Goal: Task Accomplishment & Management: Use online tool/utility

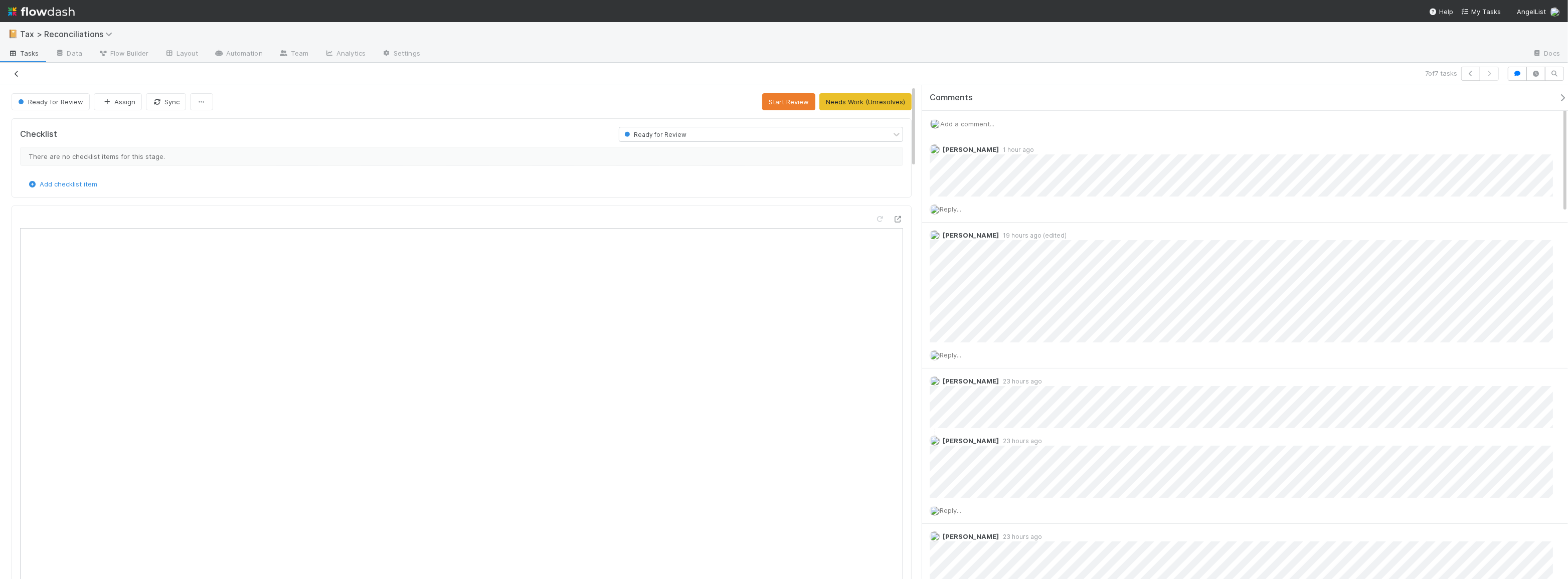
scroll to position [197, 418]
click at [17, 75] on icon at bounding box center [17, 74] width 10 height 6
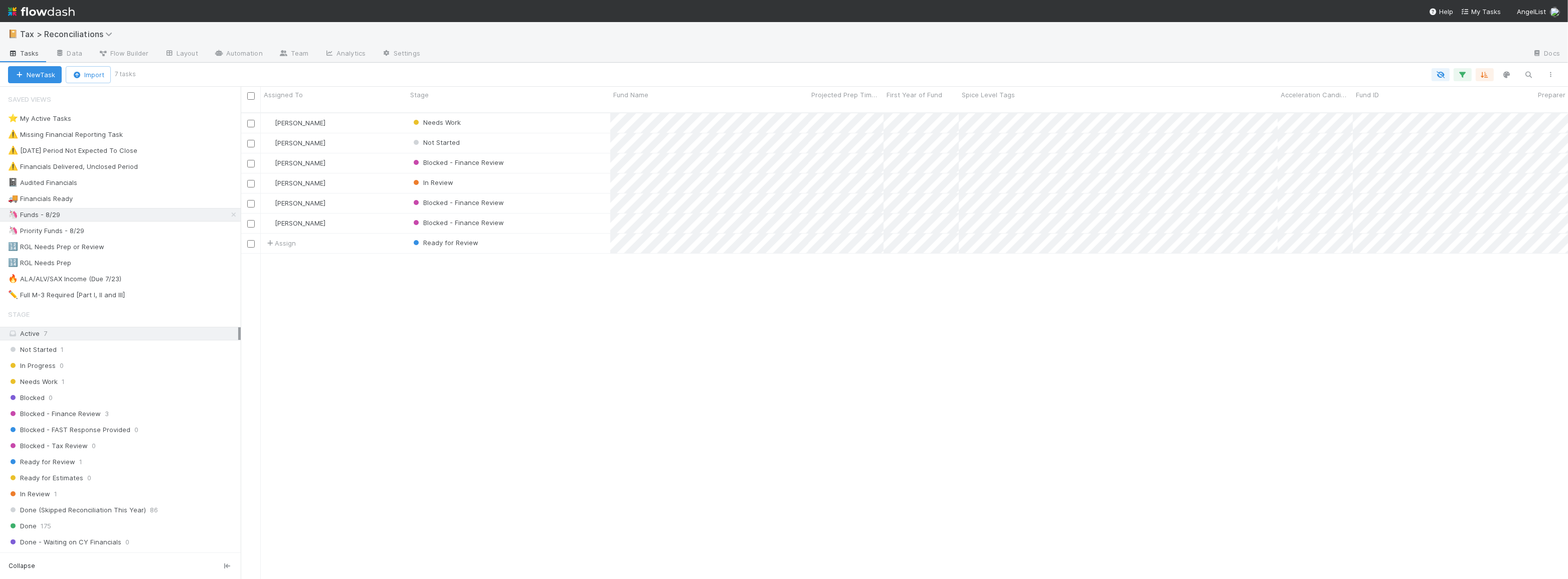
scroll to position [467, 1320]
click at [584, 240] on div "Ready for Review" at bounding box center [509, 244] width 203 height 19
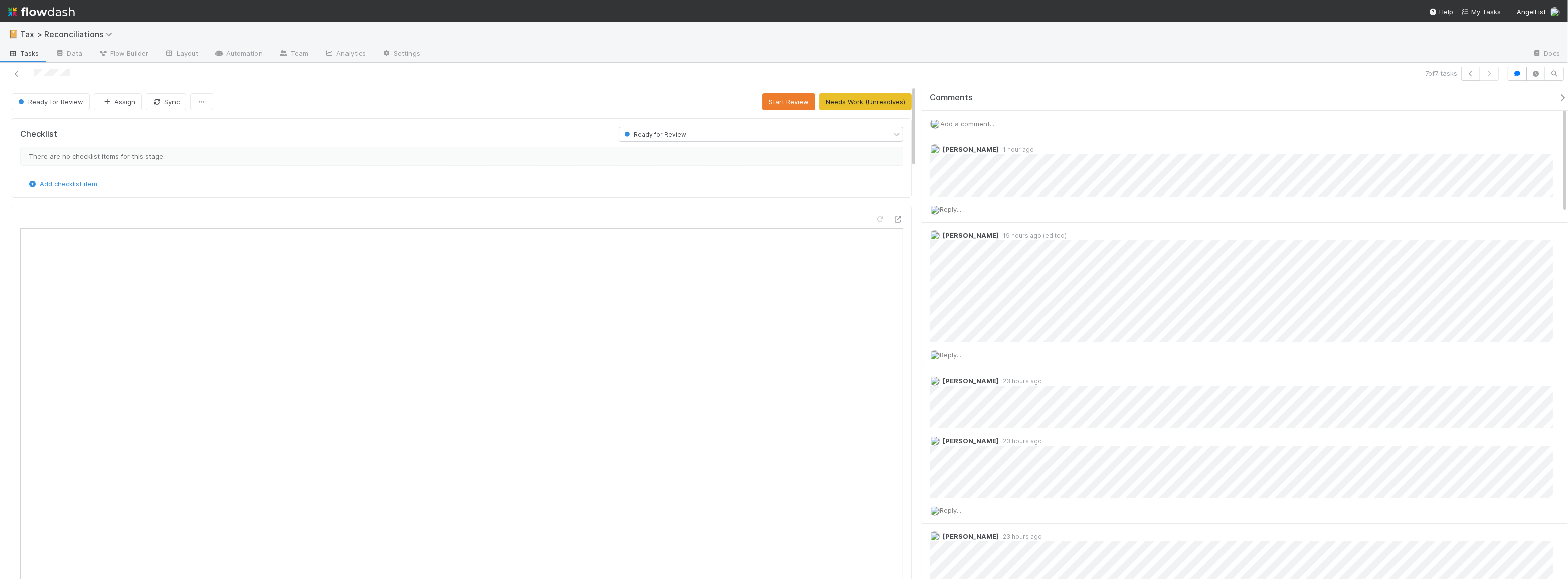
scroll to position [197, 418]
click at [17, 74] on icon at bounding box center [17, 74] width 10 height 6
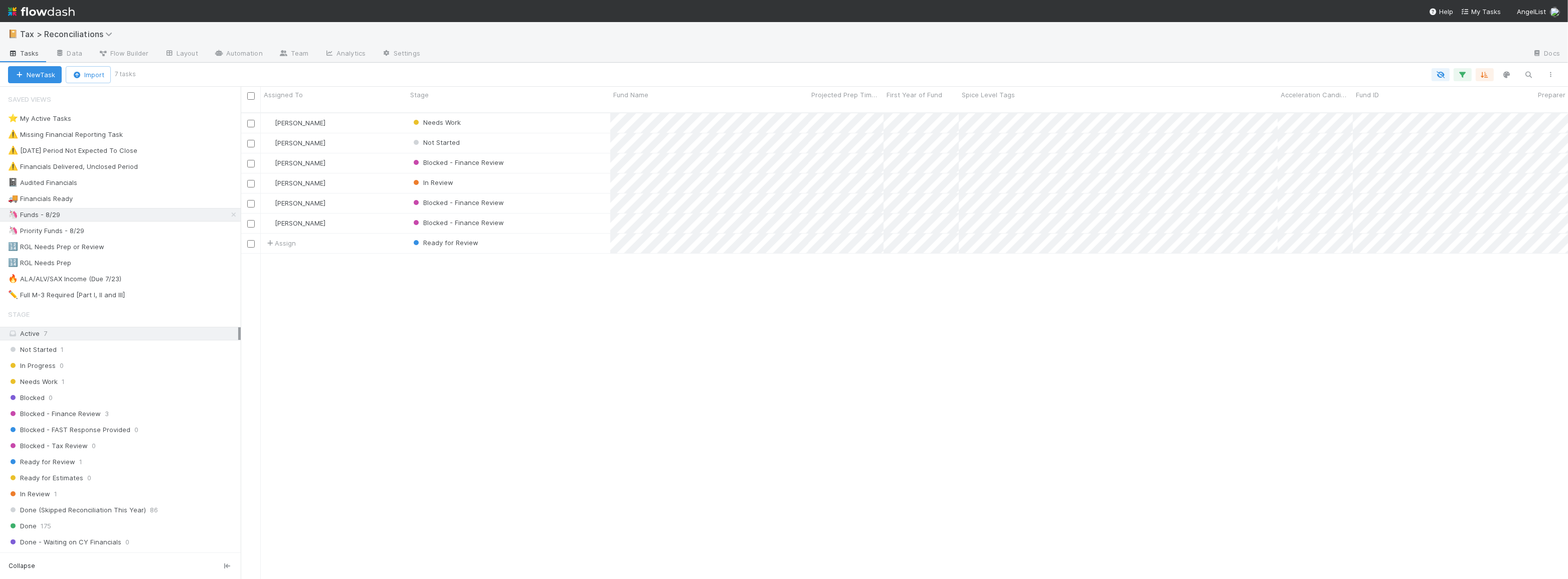
scroll to position [467, 1320]
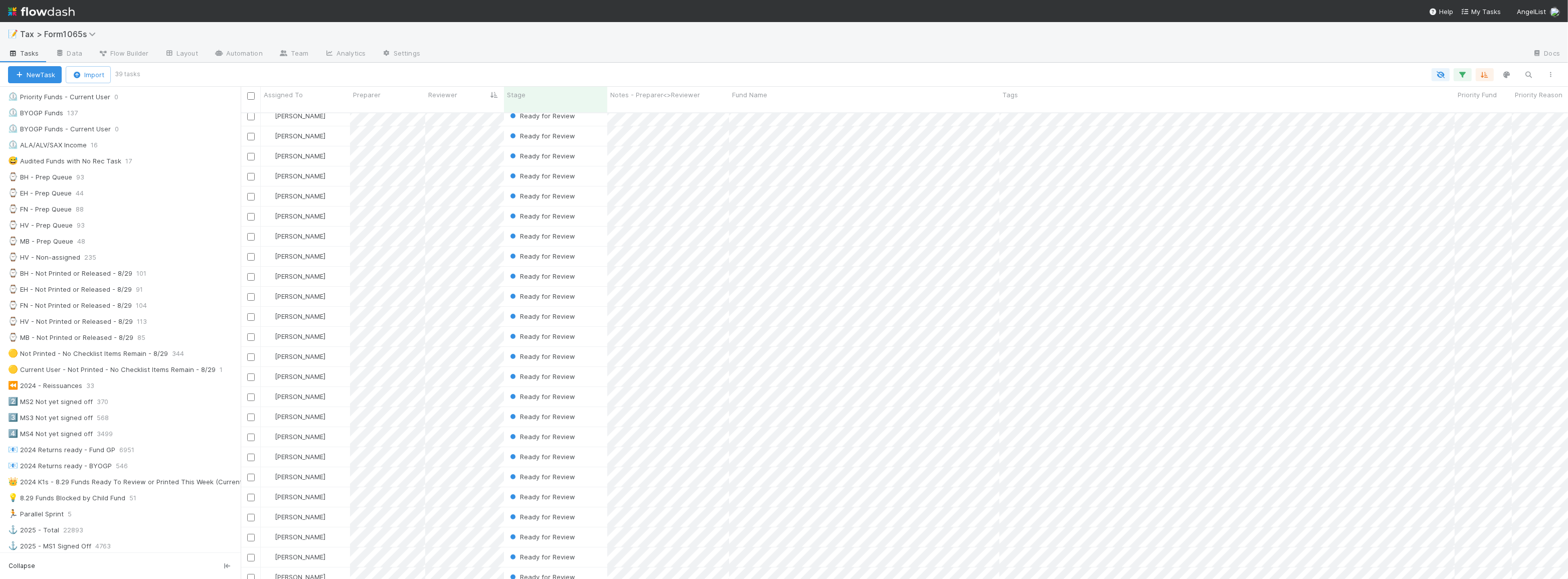
scroll to position [314, 0]
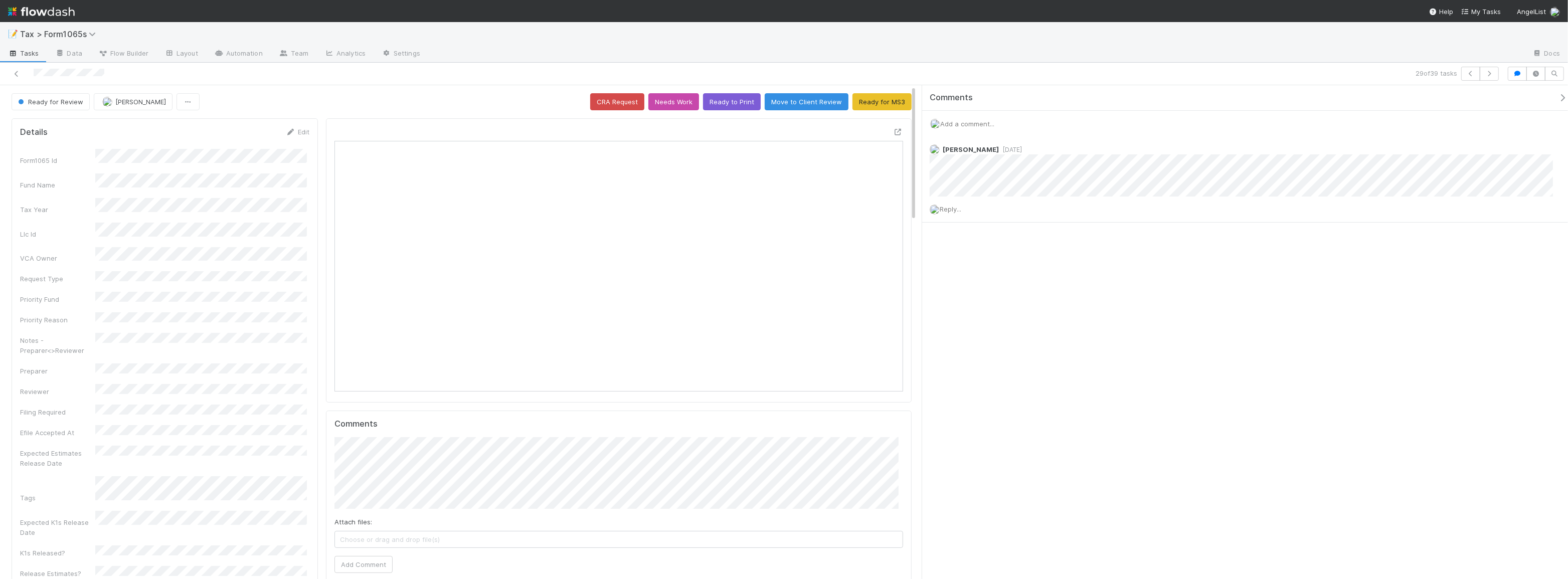
scroll to position [197, 557]
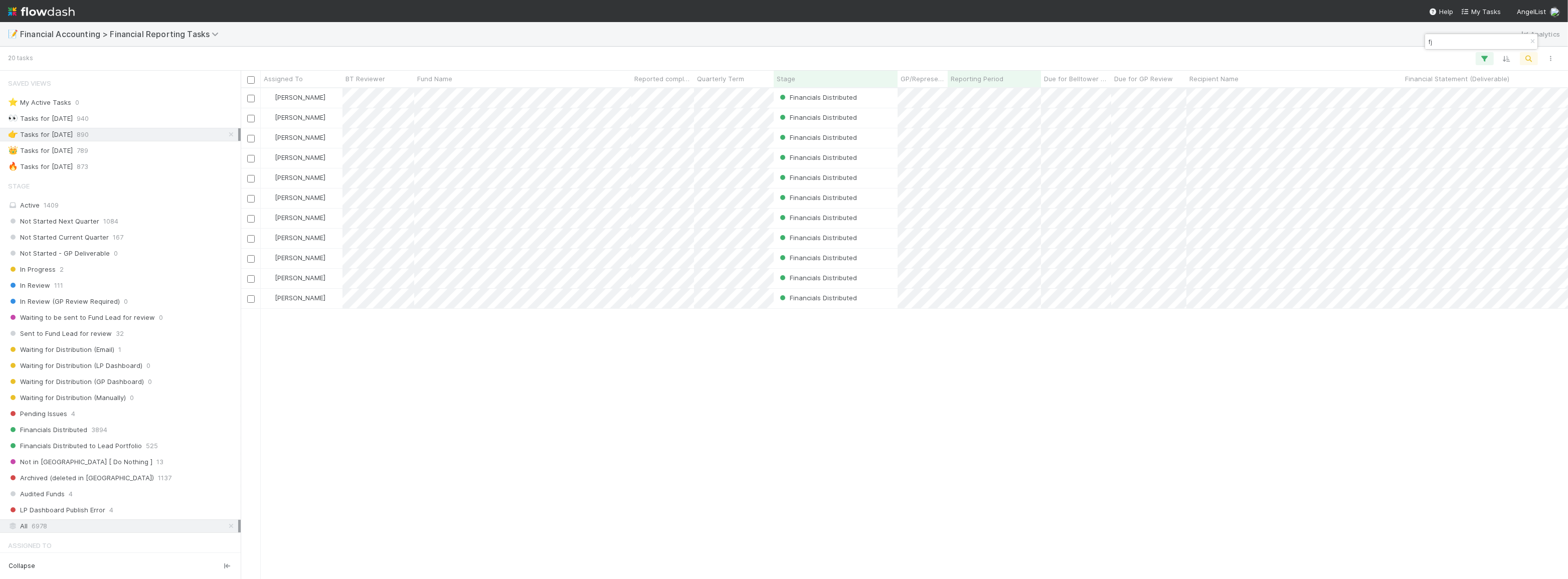
type input "f"
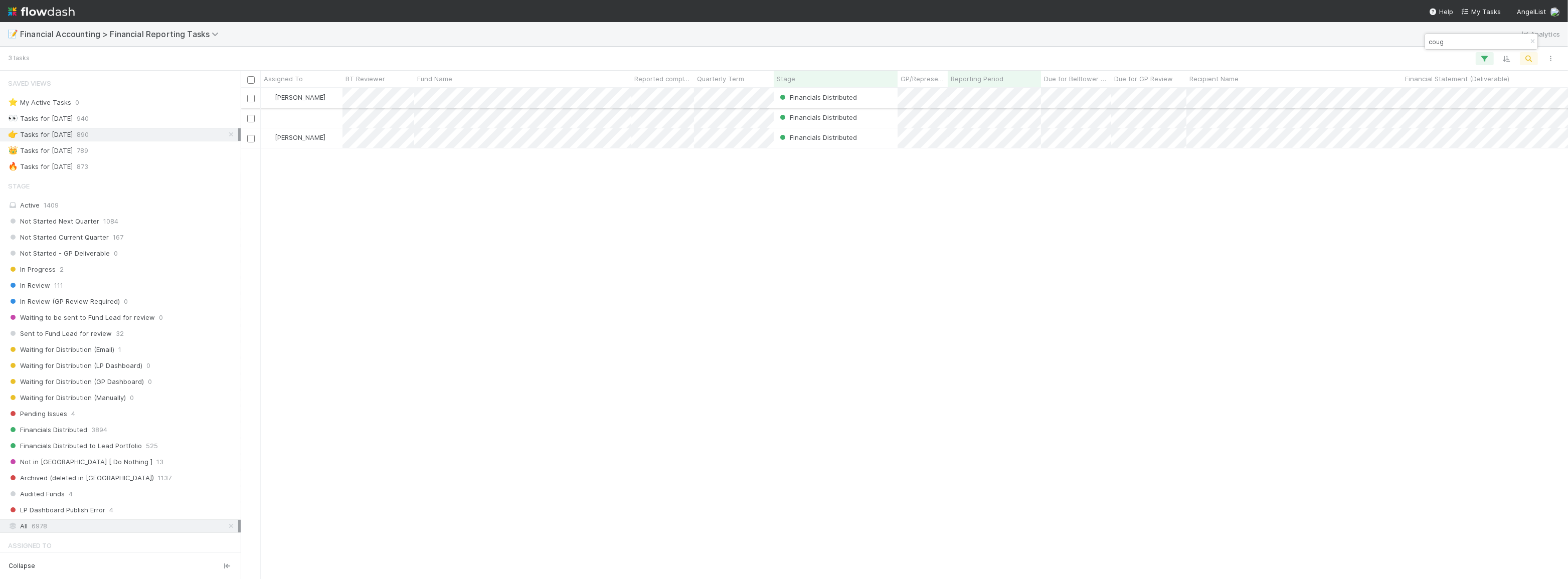
scroll to position [484, 1320]
drag, startPoint x: 1467, startPoint y: 40, endPoint x: 1331, endPoint y: 32, distance: 136.2
click at [1331, 32] on body "📝 Financial Accounting > Financial Reporting Tasks Analytics 3 tasks Assigned T…" at bounding box center [784, 289] width 1568 height 579
type input "c"
drag, startPoint x: 1494, startPoint y: 40, endPoint x: 1307, endPoint y: 33, distance: 187.1
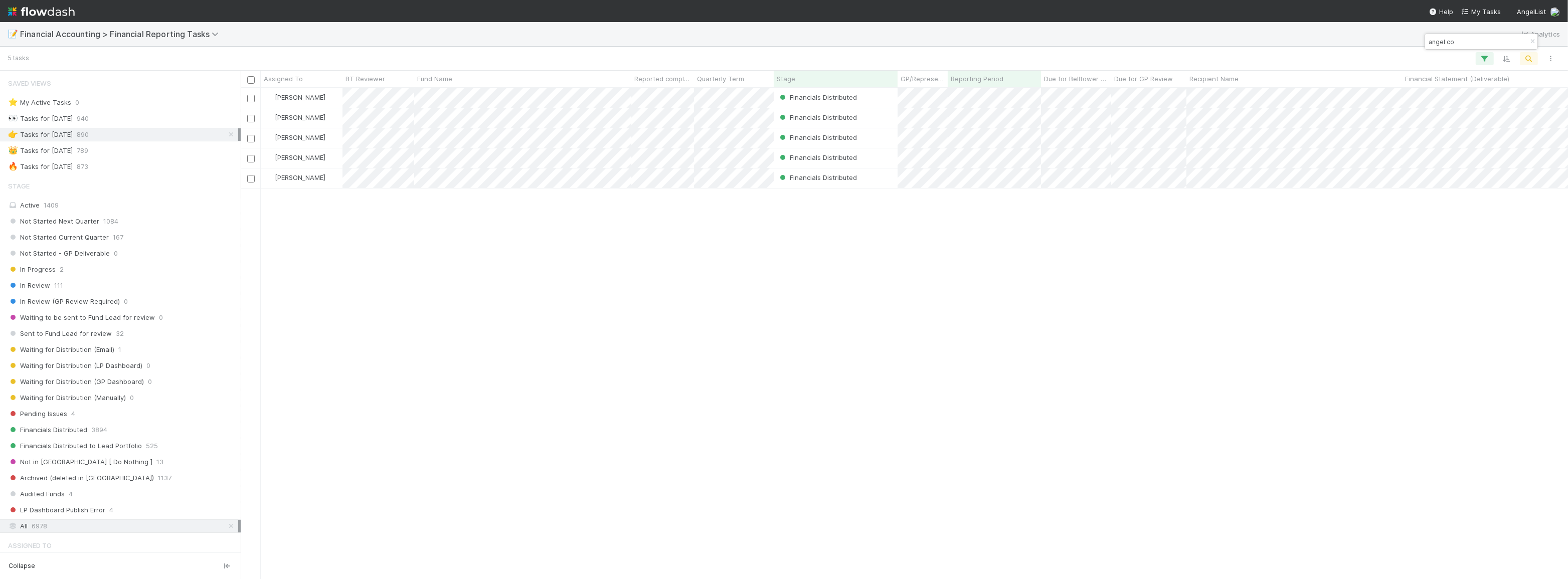
click at [1307, 33] on body "📝 Financial Accounting > Financial Reporting Tasks Analytics 5 tasks Assigned T…" at bounding box center [784, 289] width 1568 height 579
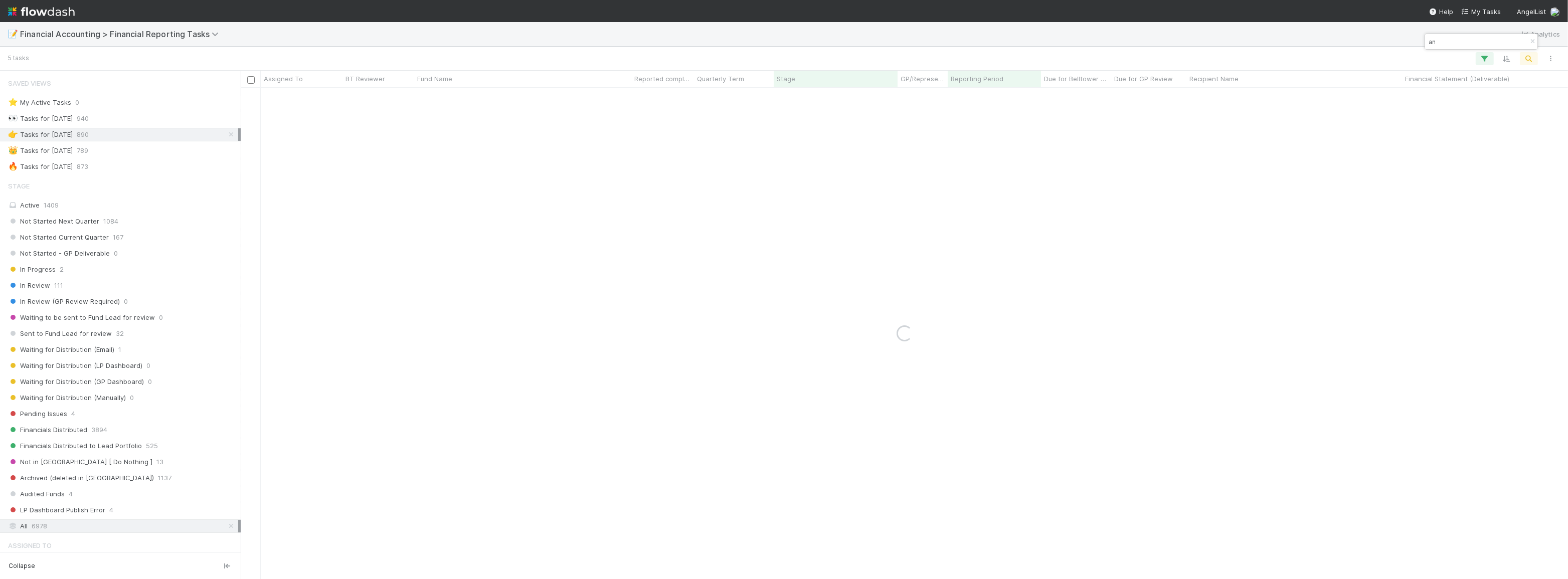
type input "a"
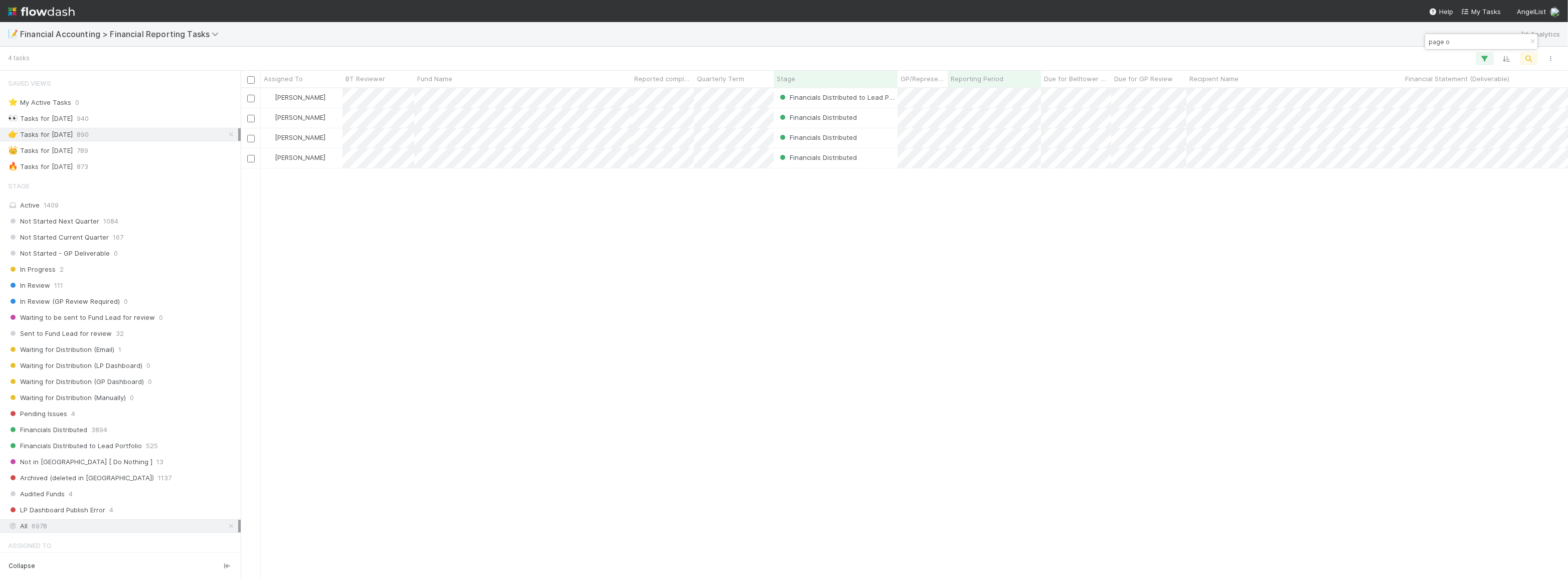
drag, startPoint x: 1464, startPoint y: 44, endPoint x: 1359, endPoint y: 47, distance: 105.0
click at [1359, 47] on body "📝 Financial Accounting > Financial Reporting Tasks Analytics 4 tasks Assigned T…" at bounding box center [784, 289] width 1568 height 579
type input "p"
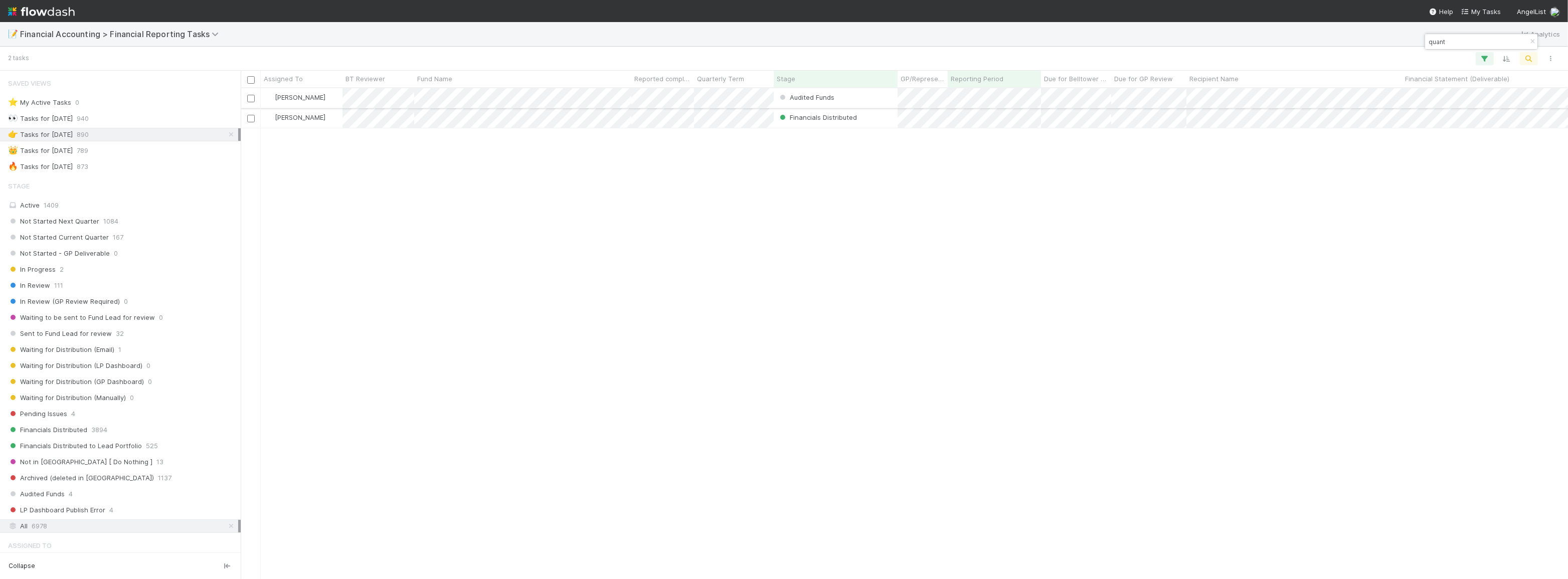
type input "quant"
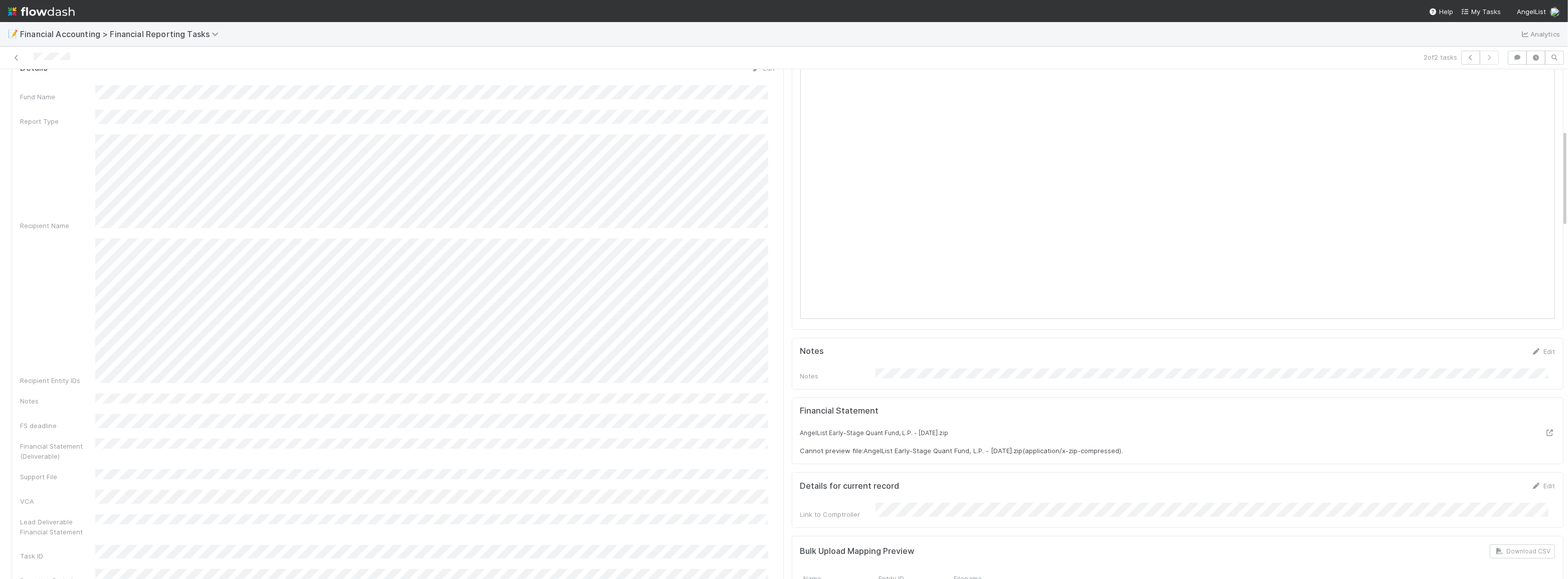
scroll to position [319, 0]
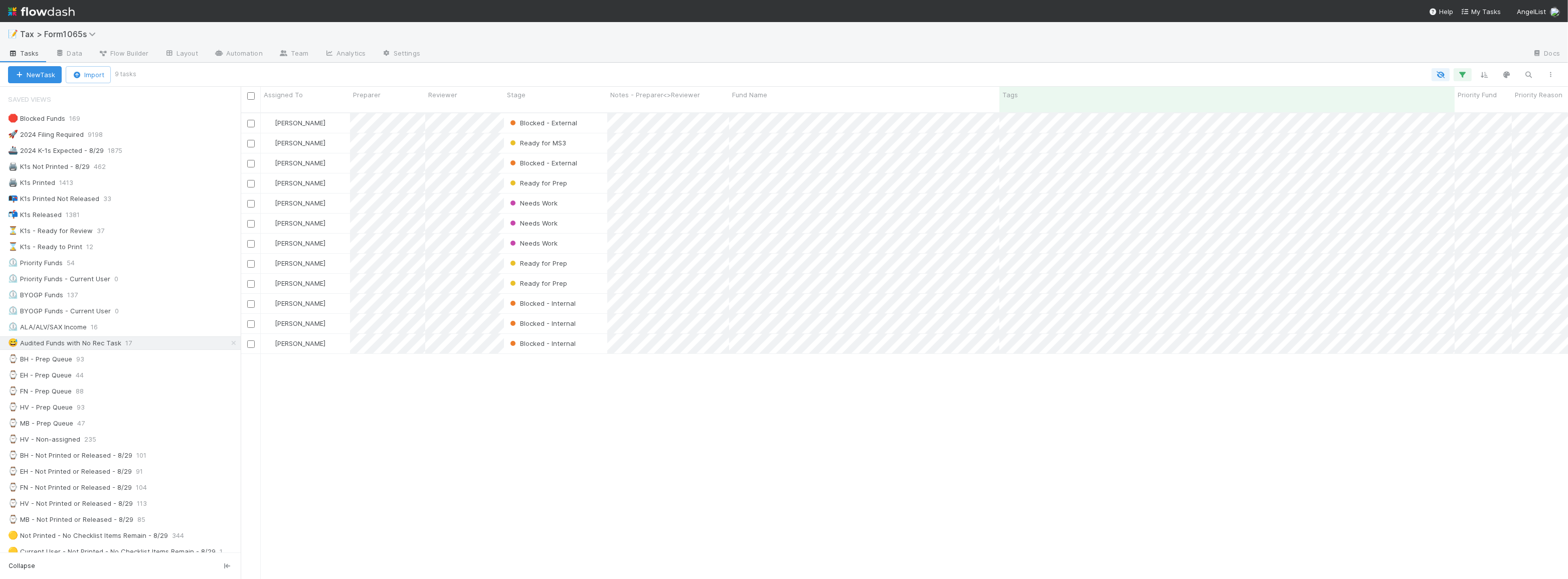
scroll to position [467, 1320]
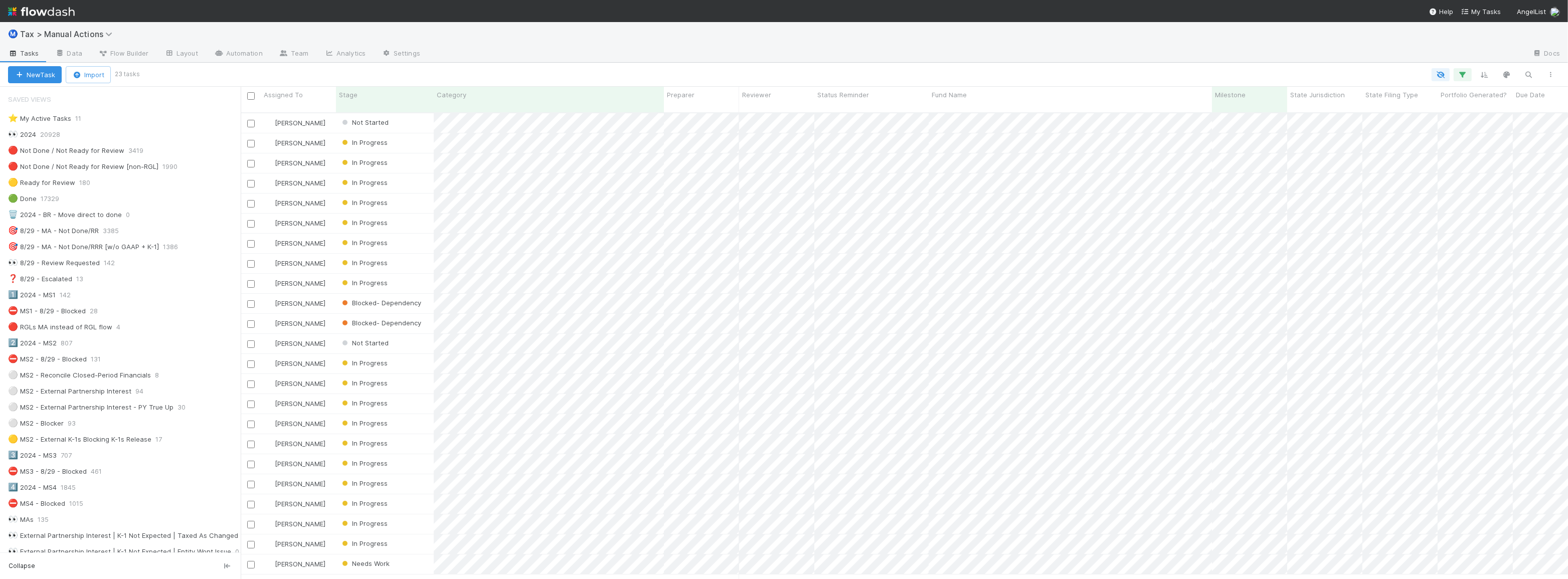
scroll to position [273, 0]
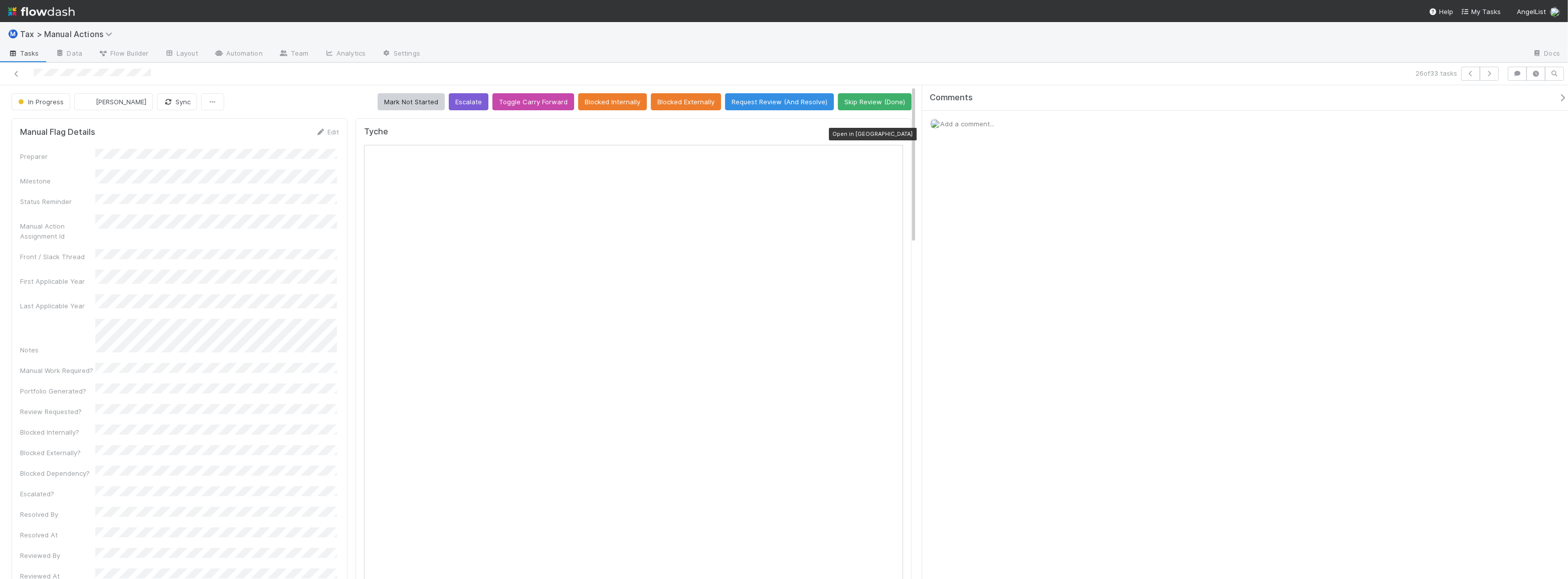
click at [893, 133] on icon at bounding box center [898, 134] width 10 height 6
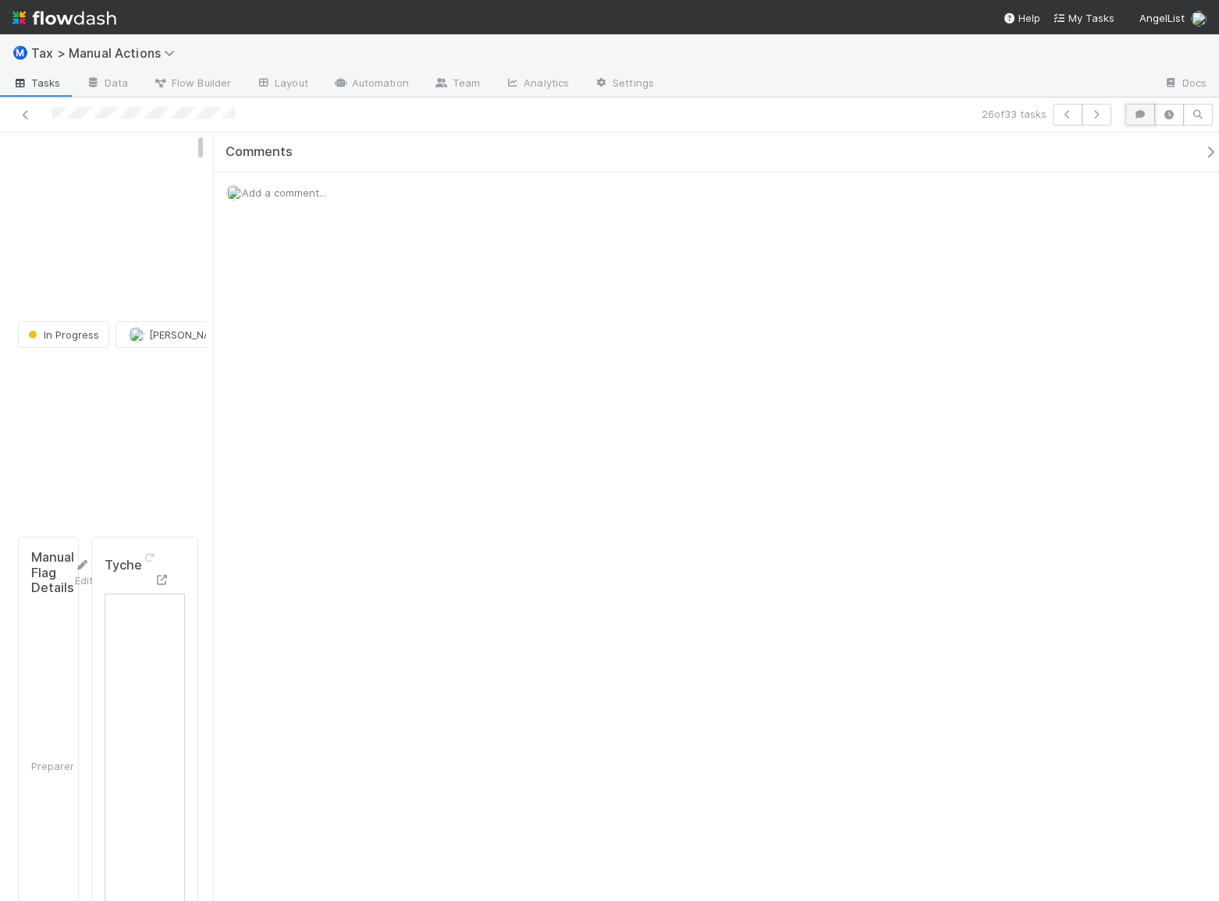
click at [1132, 120] on button "button" at bounding box center [1140, 115] width 30 height 22
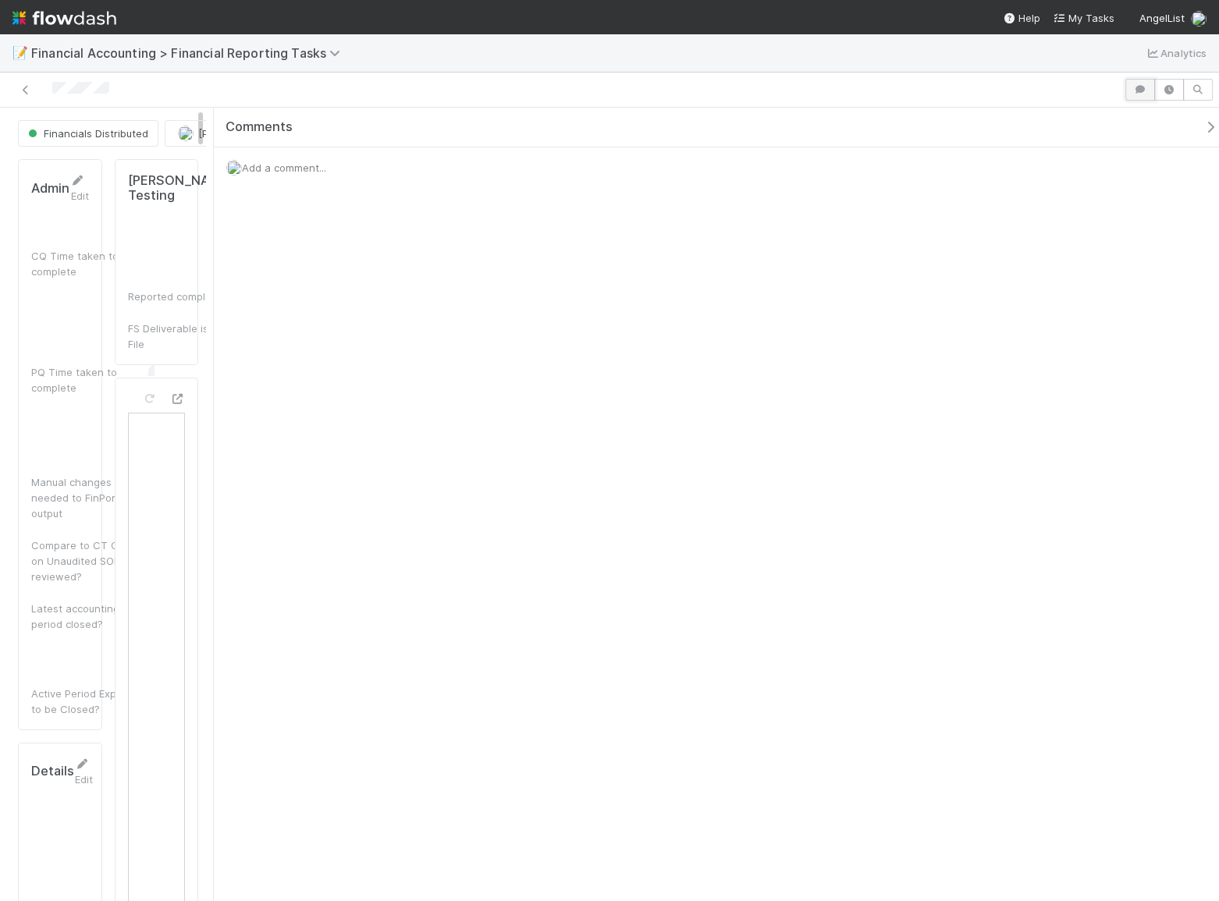
click at [1141, 94] on button "button" at bounding box center [1140, 90] width 30 height 22
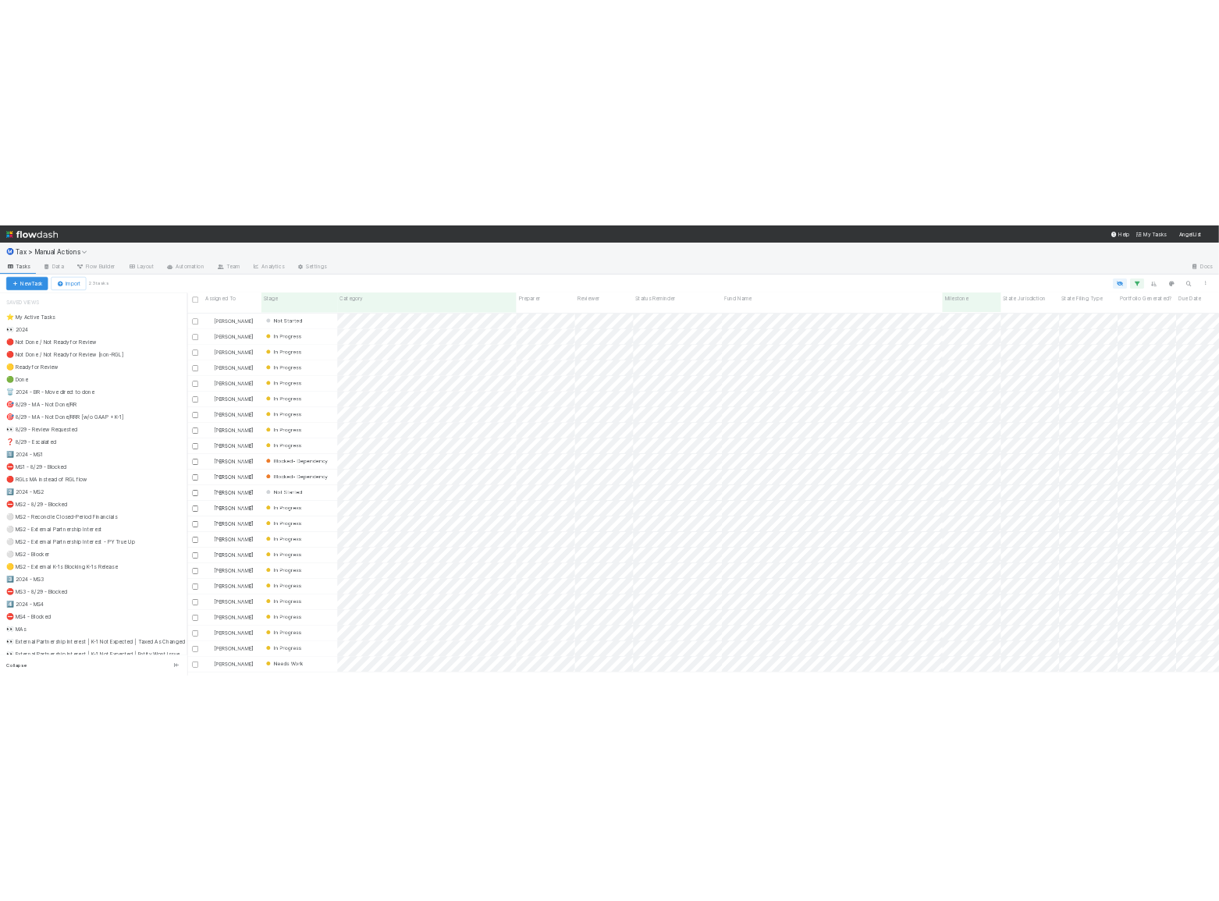
scroll to position [727, 2054]
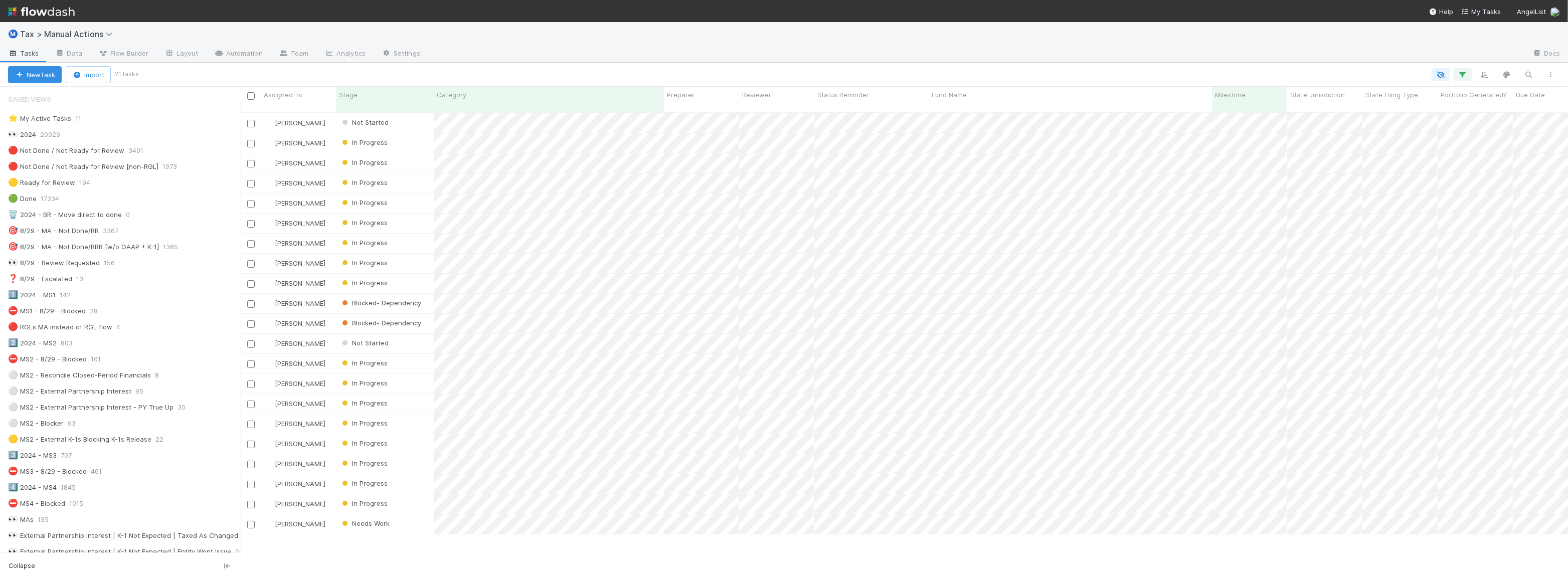
click at [441, 73] on div at bounding box center [849, 75] width 1425 height 13
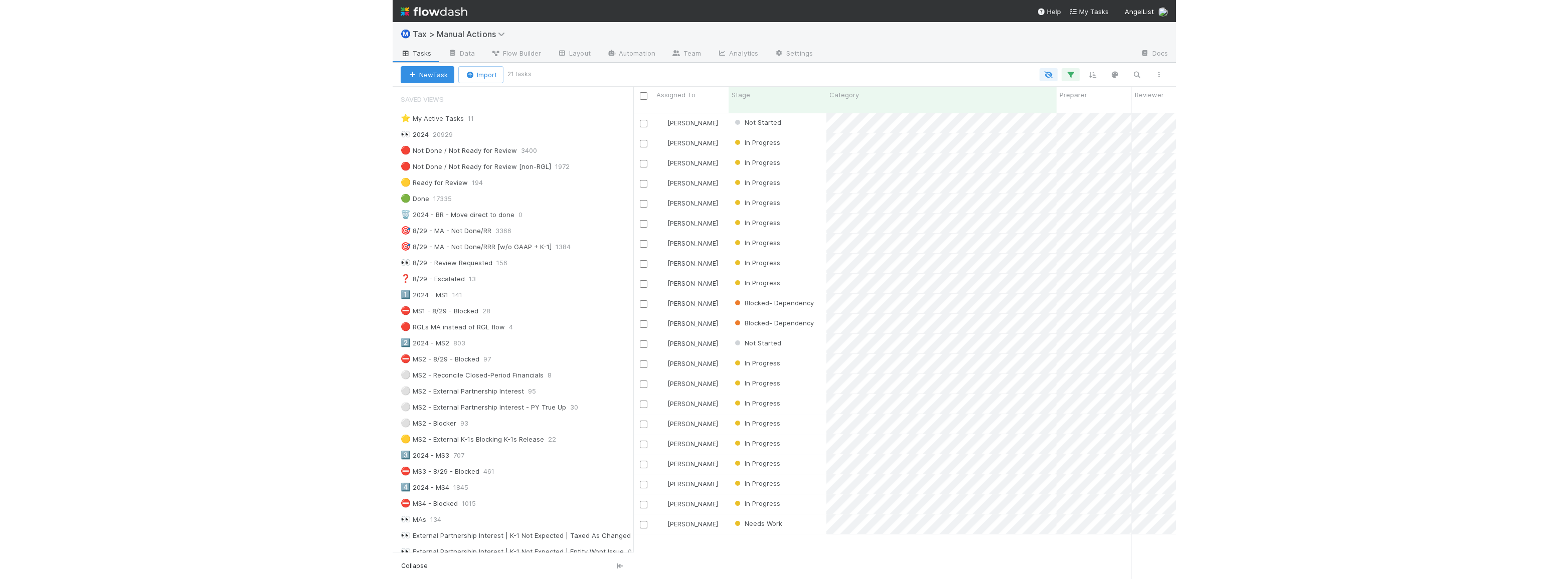
scroll to position [467, 535]
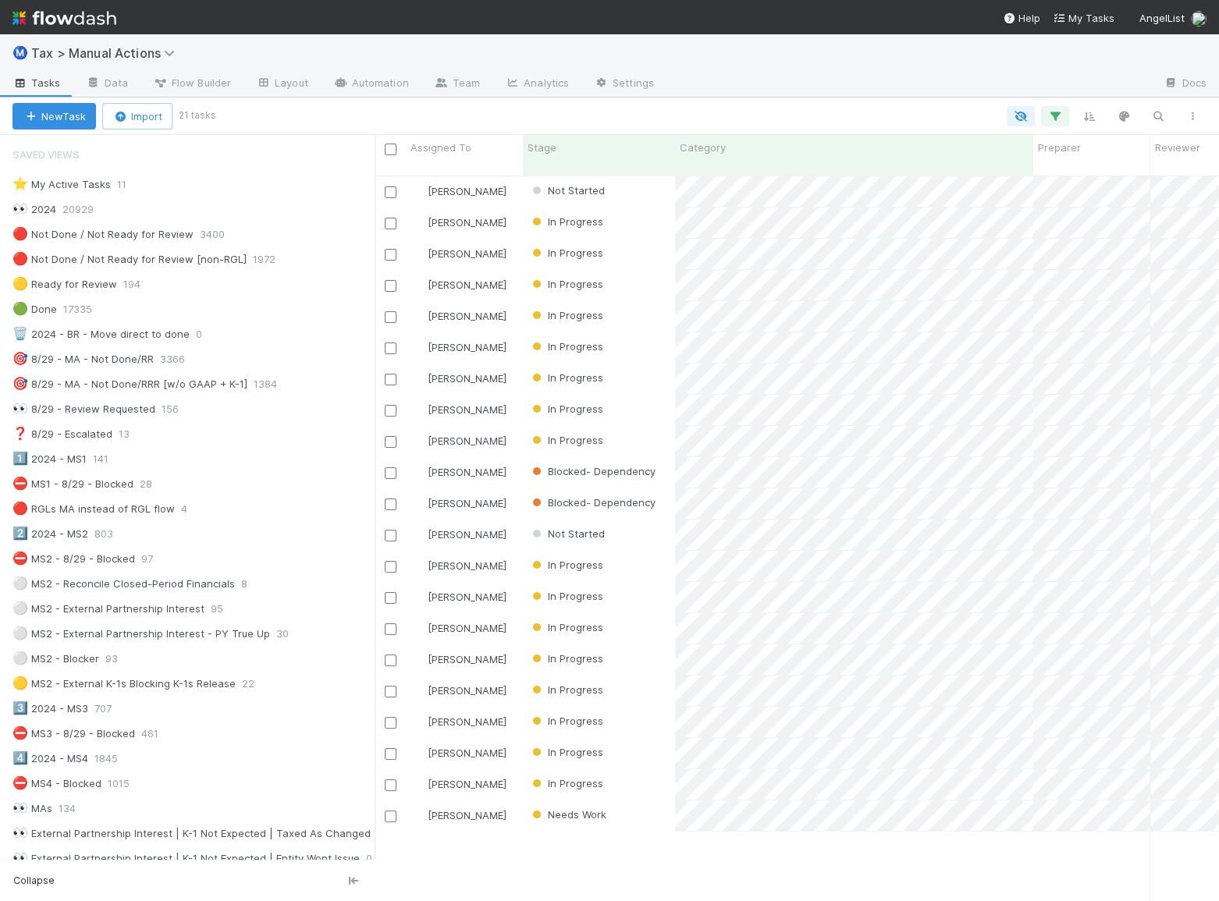
click at [614, 109] on div at bounding box center [711, 116] width 996 height 20
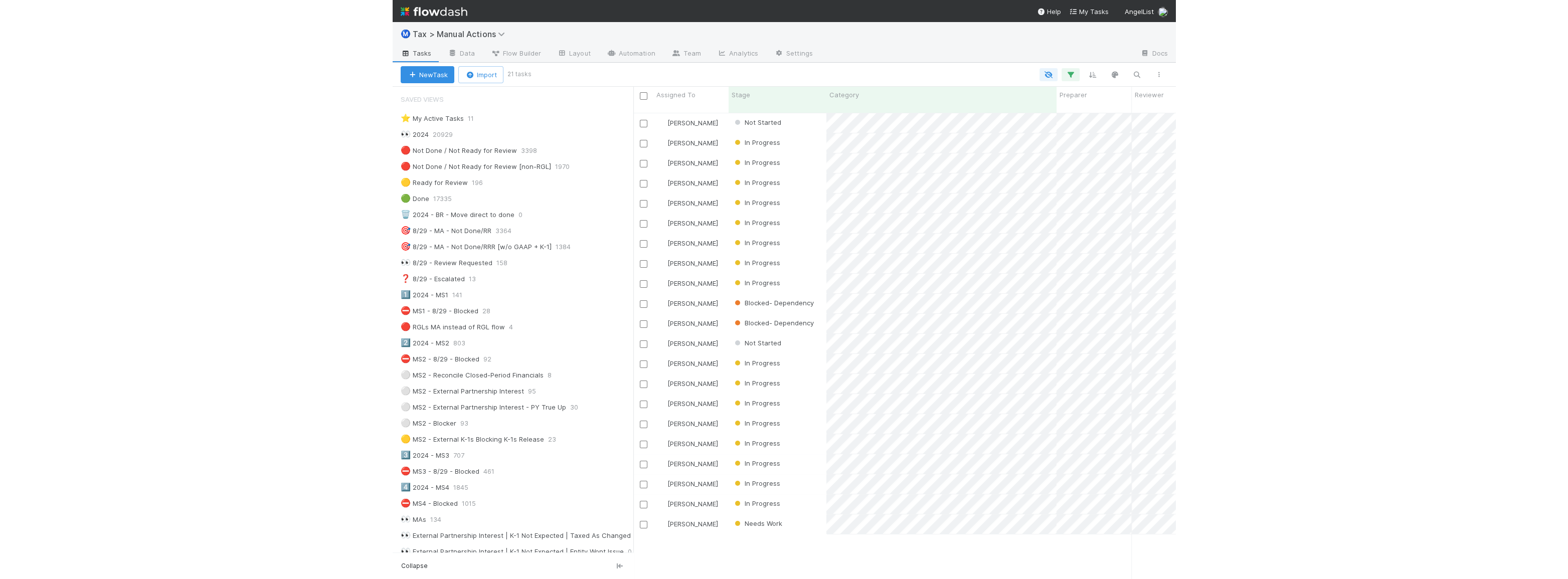
scroll to position [467, 1320]
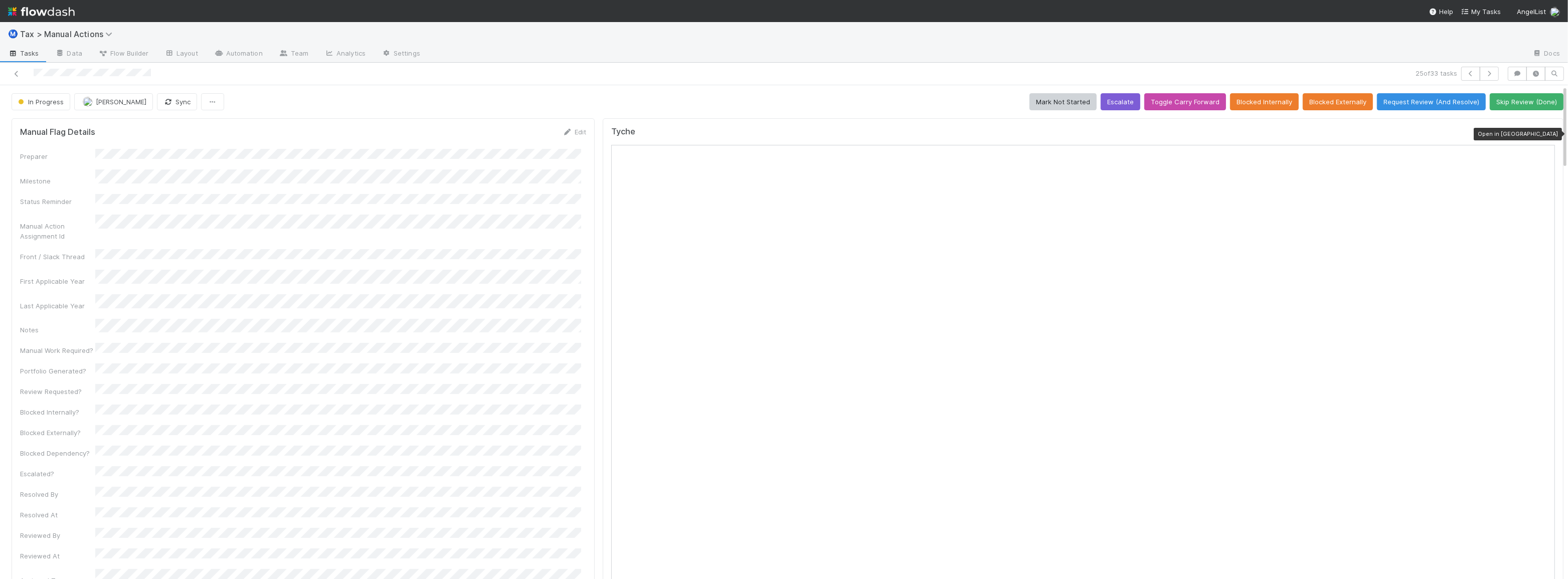
click at [1545, 134] on icon at bounding box center [1550, 134] width 10 height 6
click at [1545, 132] on icon at bounding box center [1550, 134] width 10 height 6
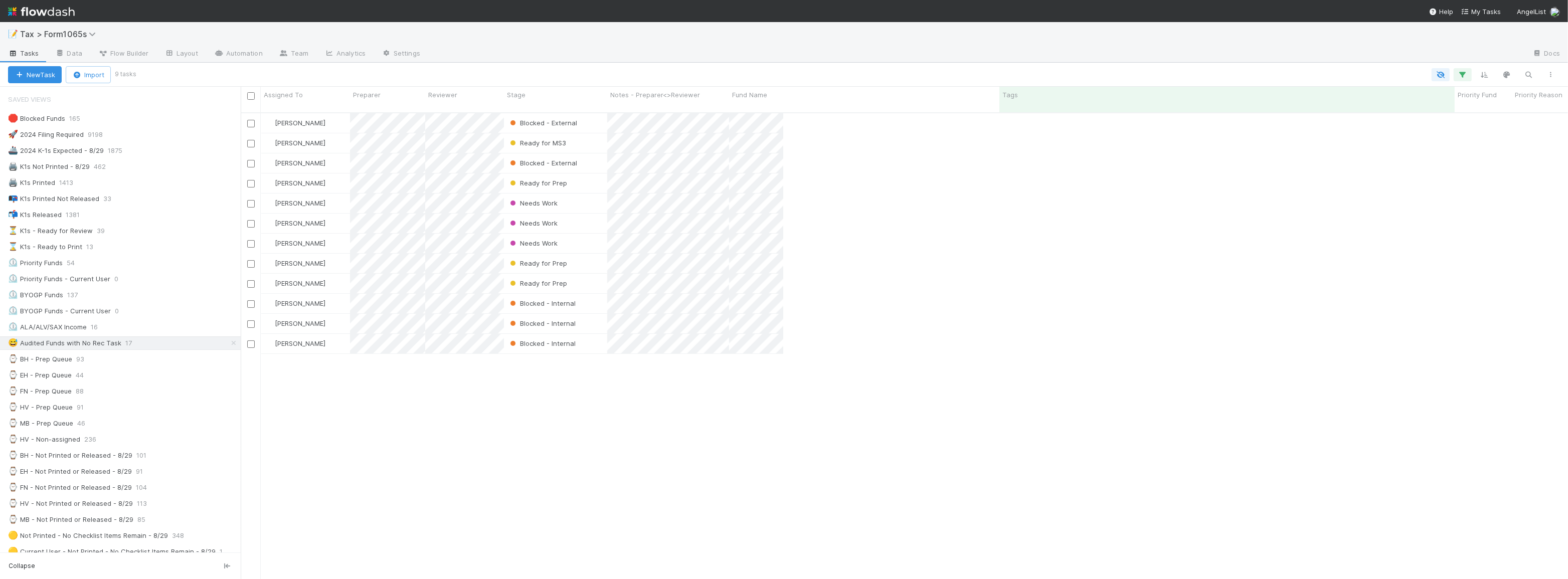
scroll to position [467, 1320]
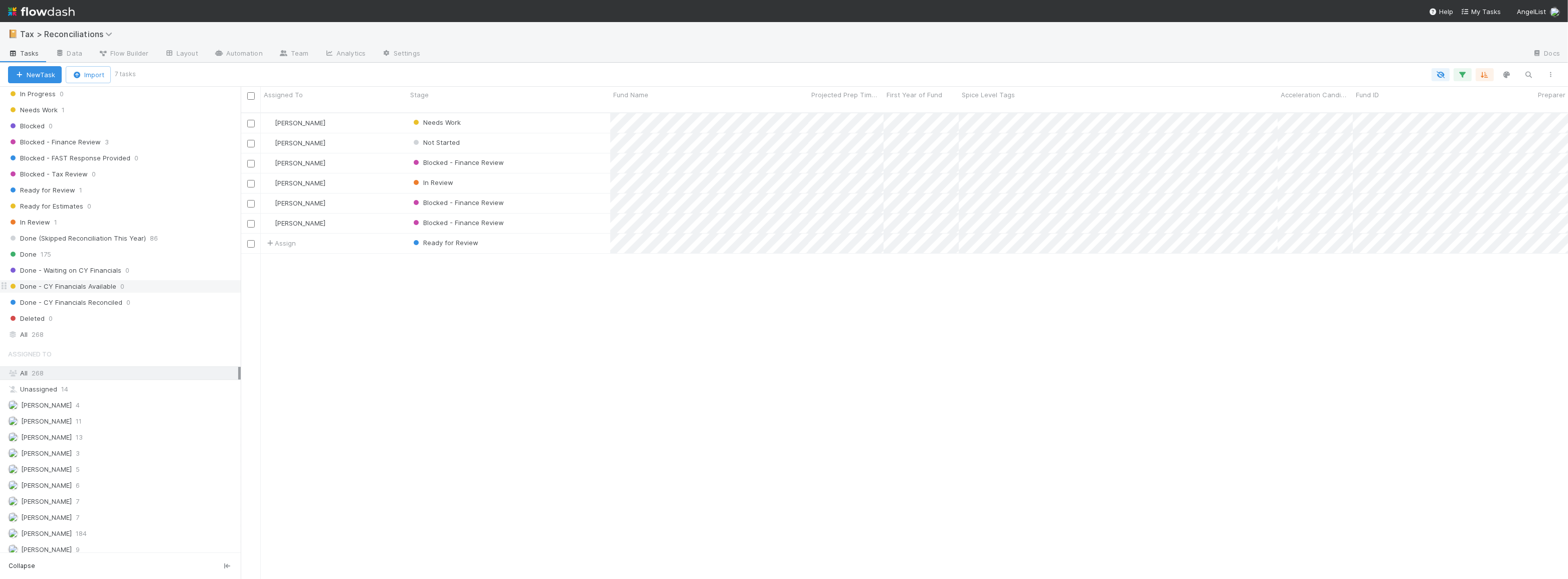
scroll to position [290, 0]
click at [85, 317] on div "All 268" at bounding box center [123, 316] width 230 height 13
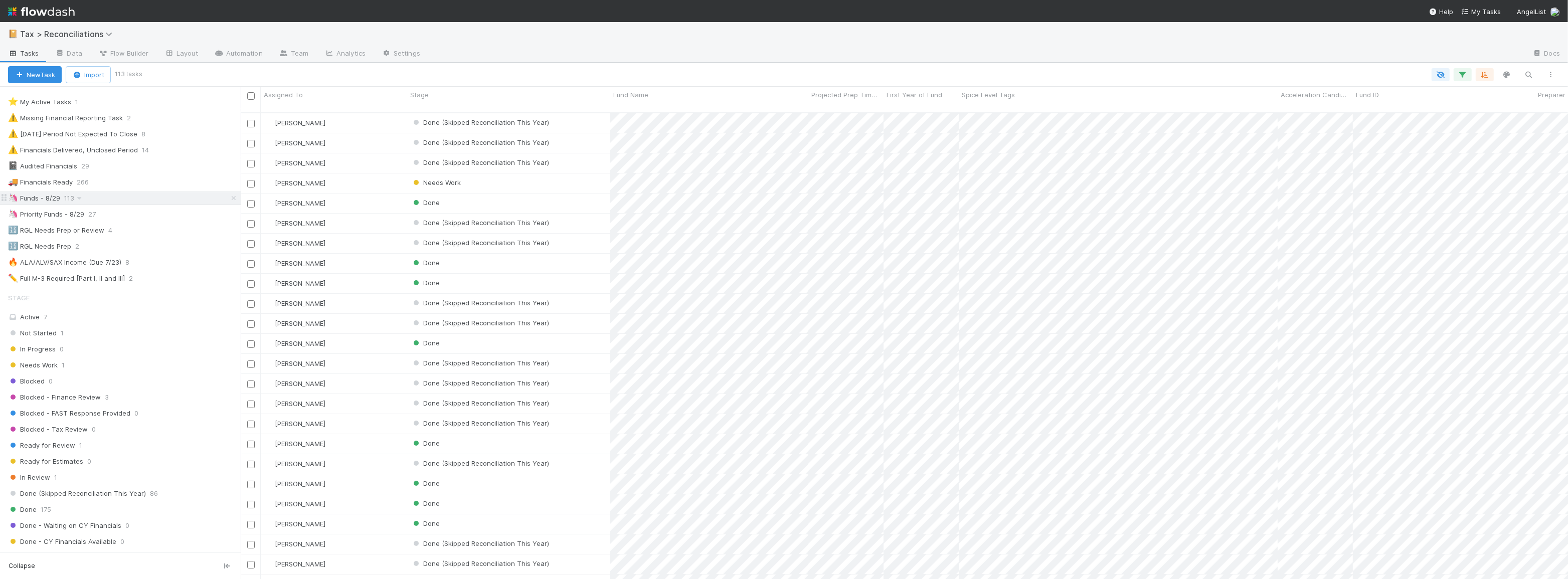
scroll to position [467, 1320]
click at [229, 197] on icon at bounding box center [234, 199] width 10 height 6
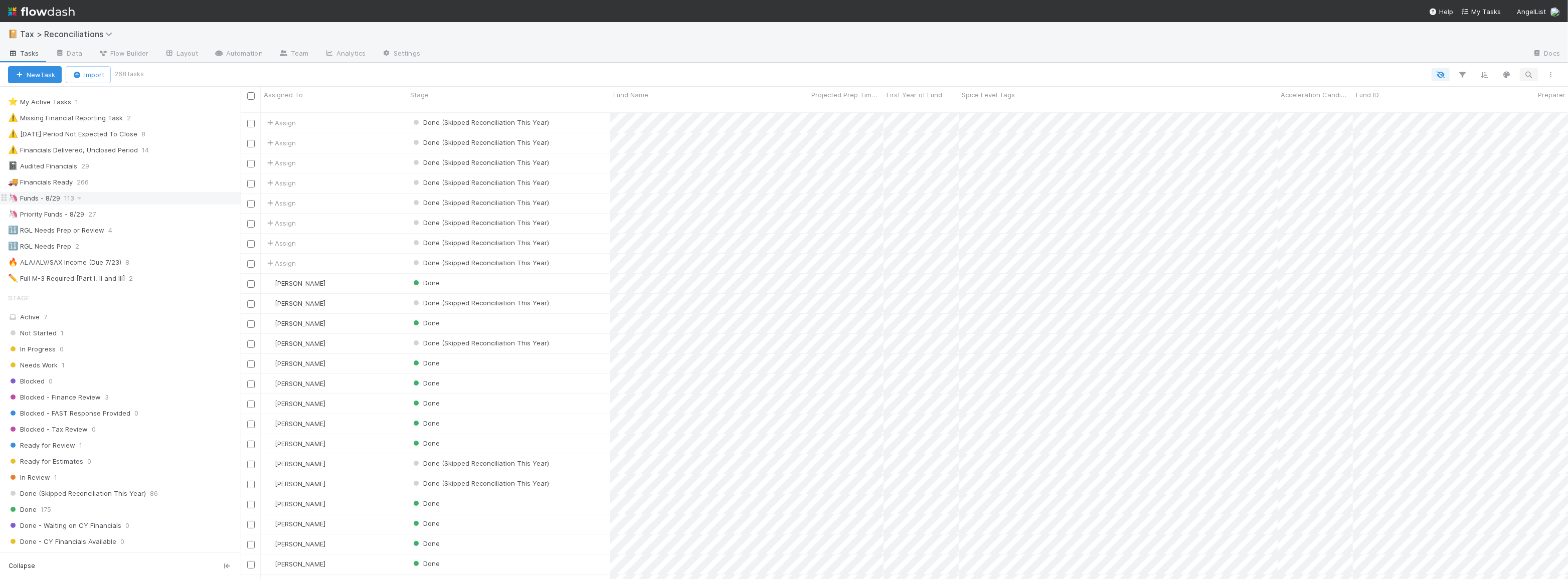
scroll to position [467, 1320]
click at [1527, 75] on icon "button" at bounding box center [1529, 75] width 10 height 9
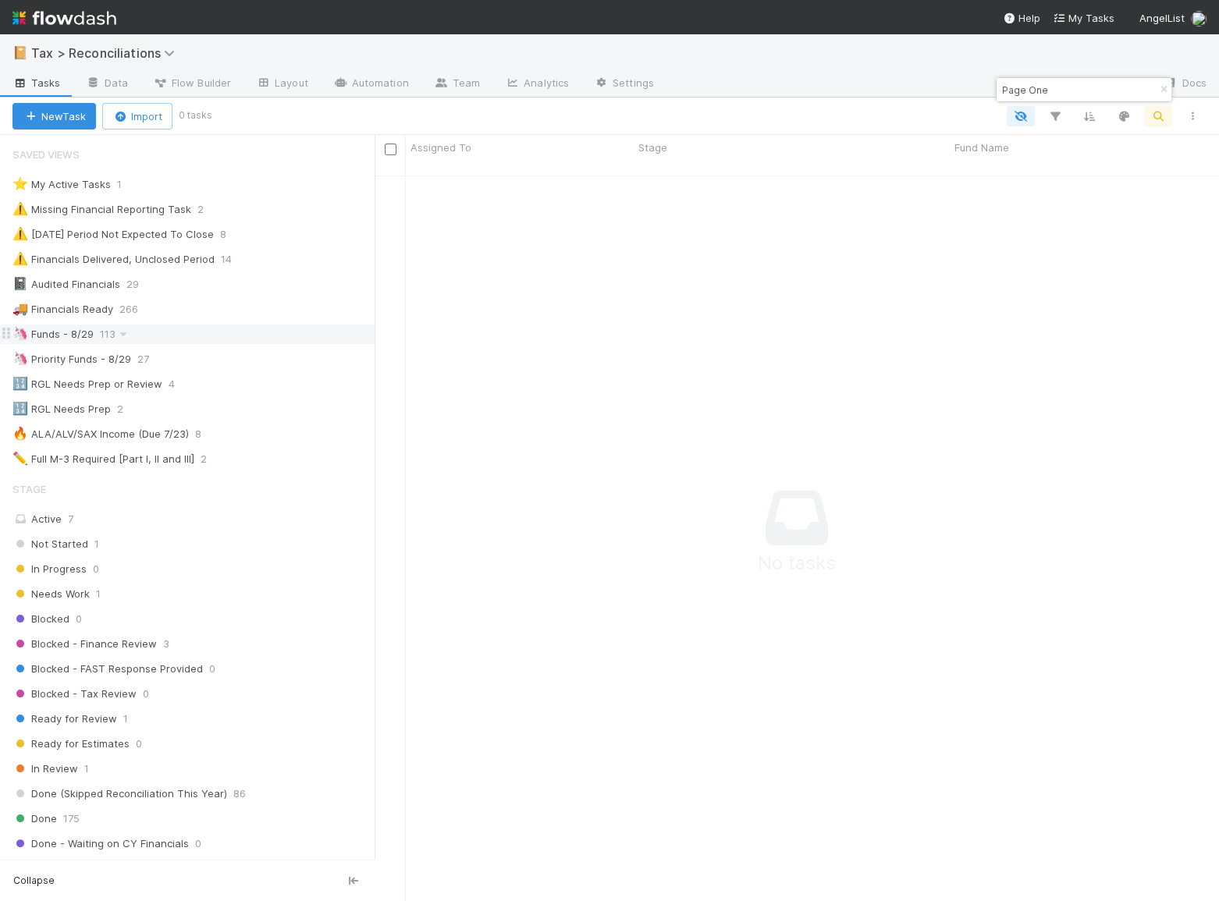
scroll to position [717, 833]
type input "P"
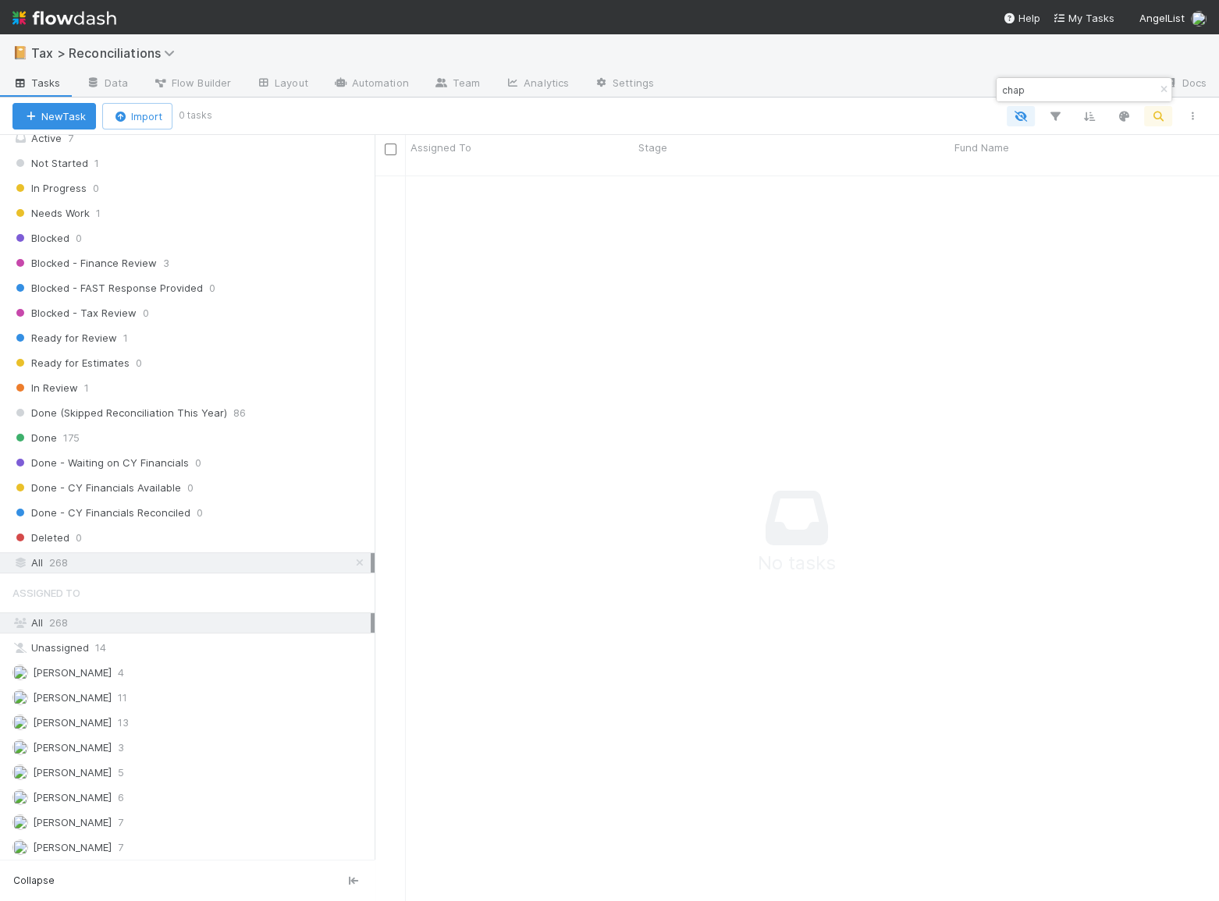
scroll to position [0, 0]
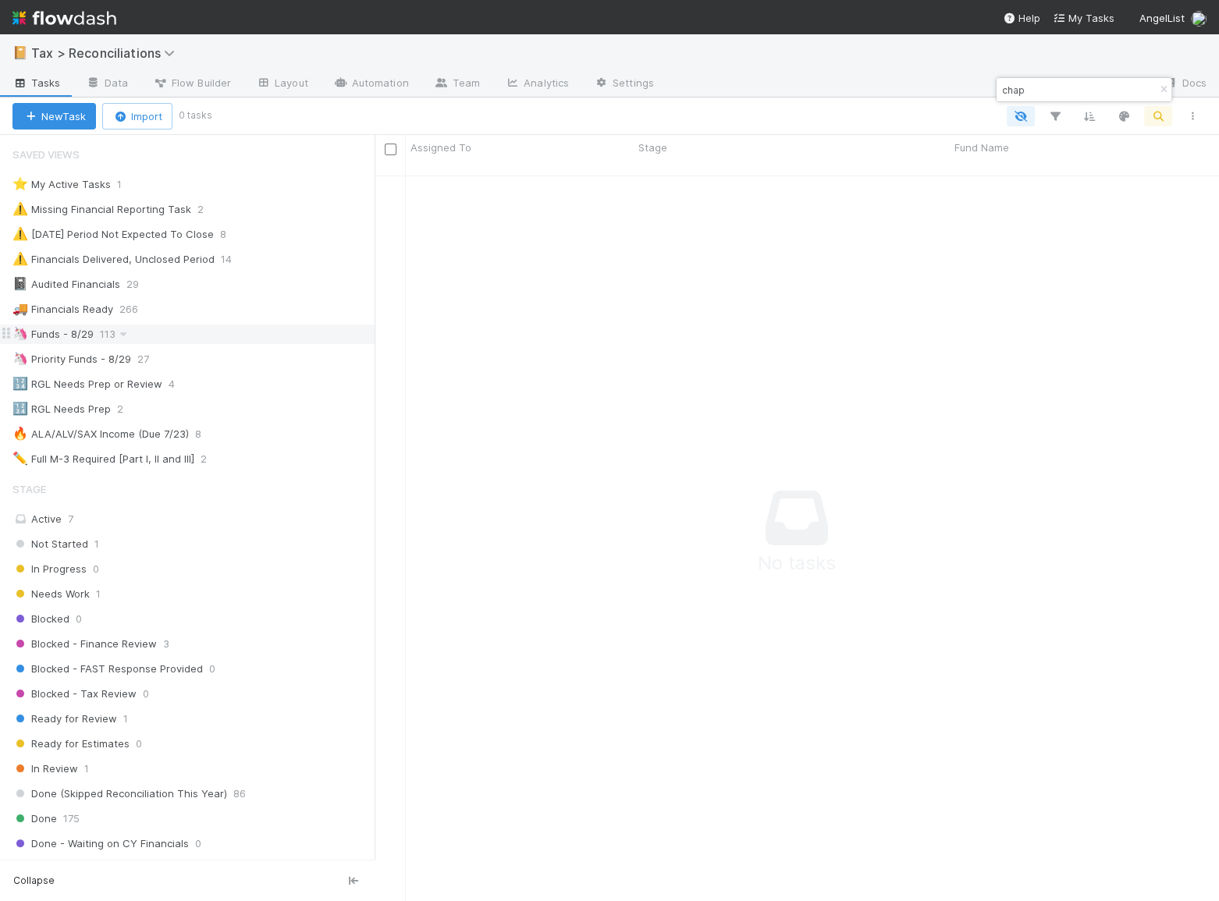
type input "chap"
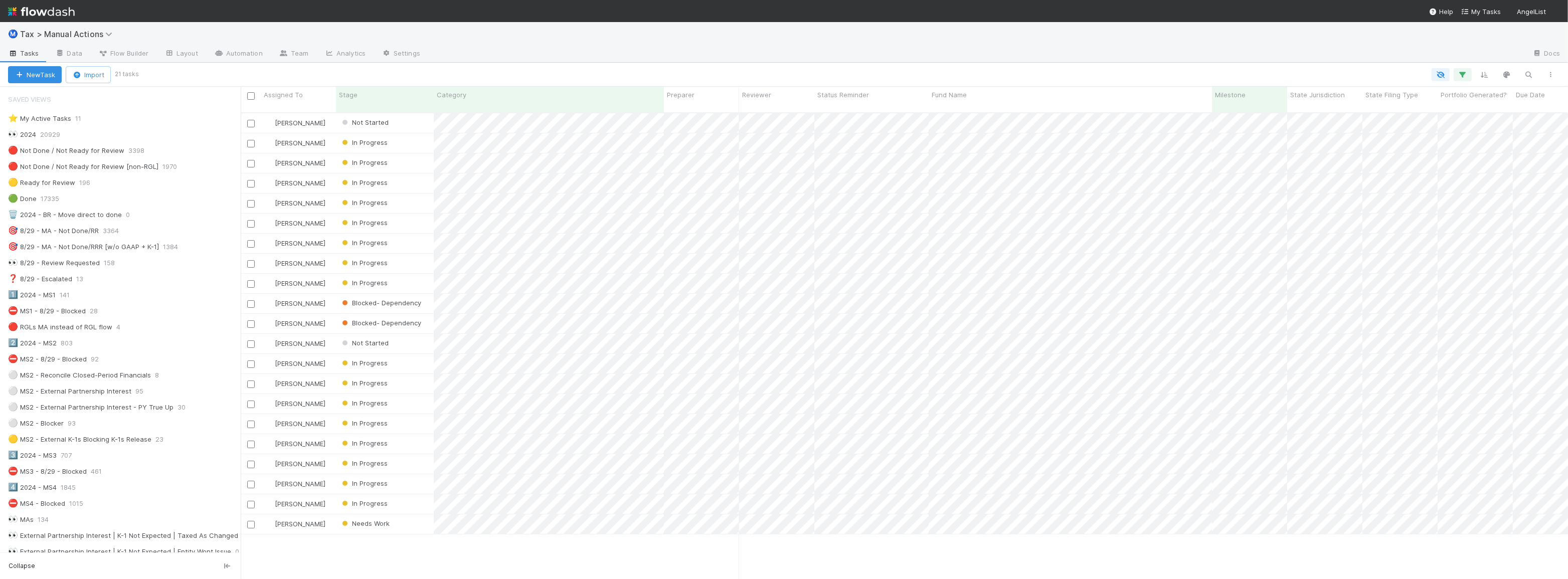
scroll to position [8, 7]
click at [425, 78] on div at bounding box center [849, 75] width 1425 height 13
click at [308, 72] on div at bounding box center [849, 75] width 1425 height 13
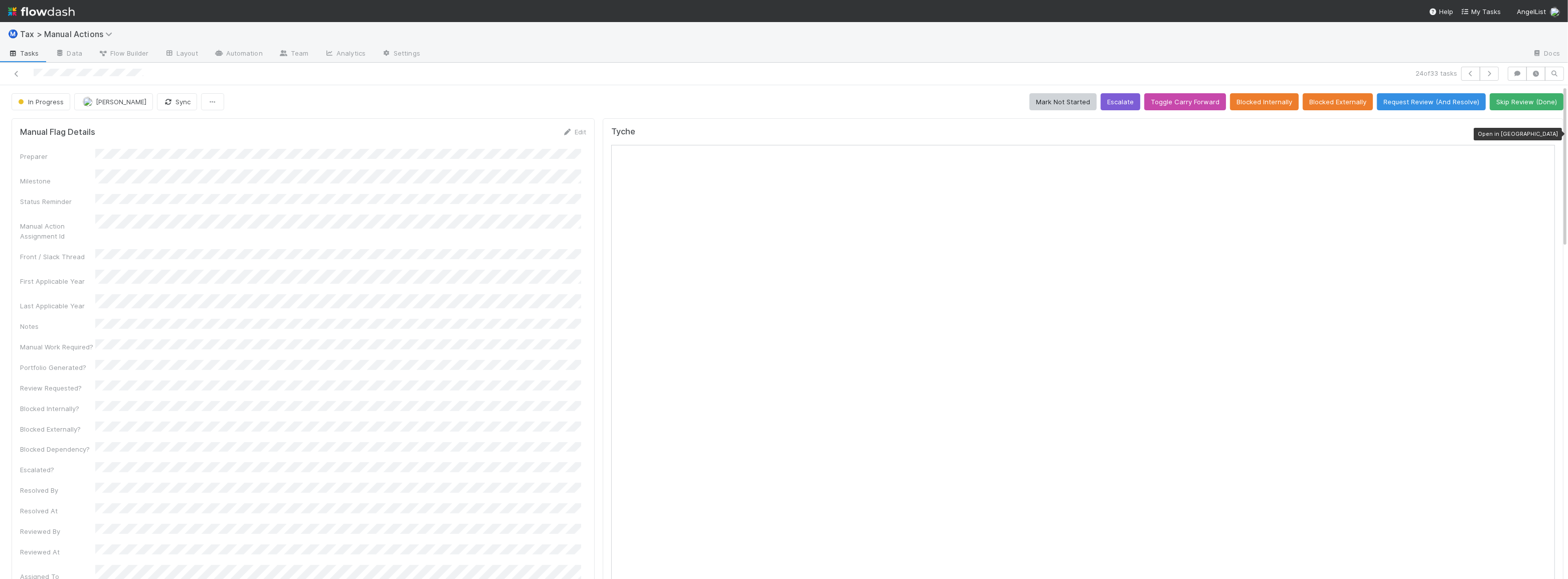
click at [1545, 133] on icon at bounding box center [1550, 134] width 10 height 6
